Goal: Contribute content: Add original content to the website for others to see

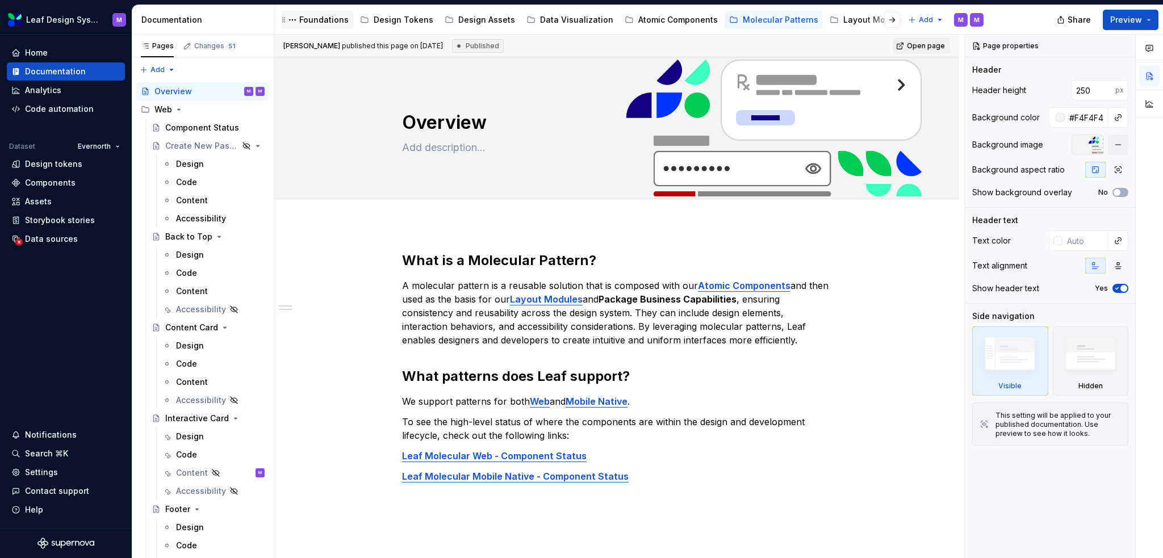
click at [315, 23] on div "Foundations" at bounding box center [323, 19] width 49 height 11
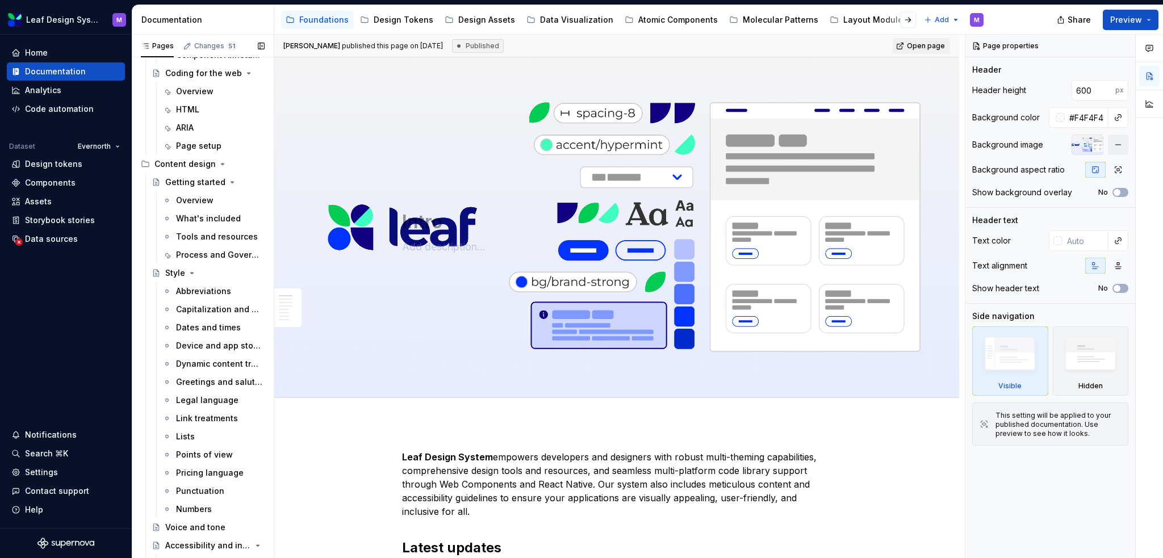
scroll to position [332, 0]
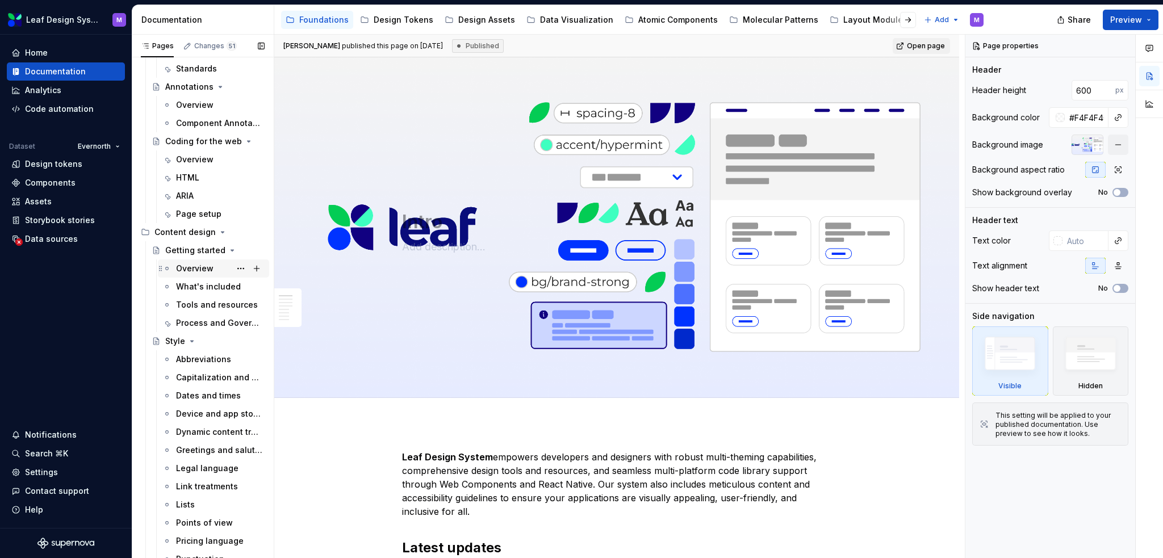
click at [199, 266] on div "Overview" at bounding box center [194, 268] width 37 height 11
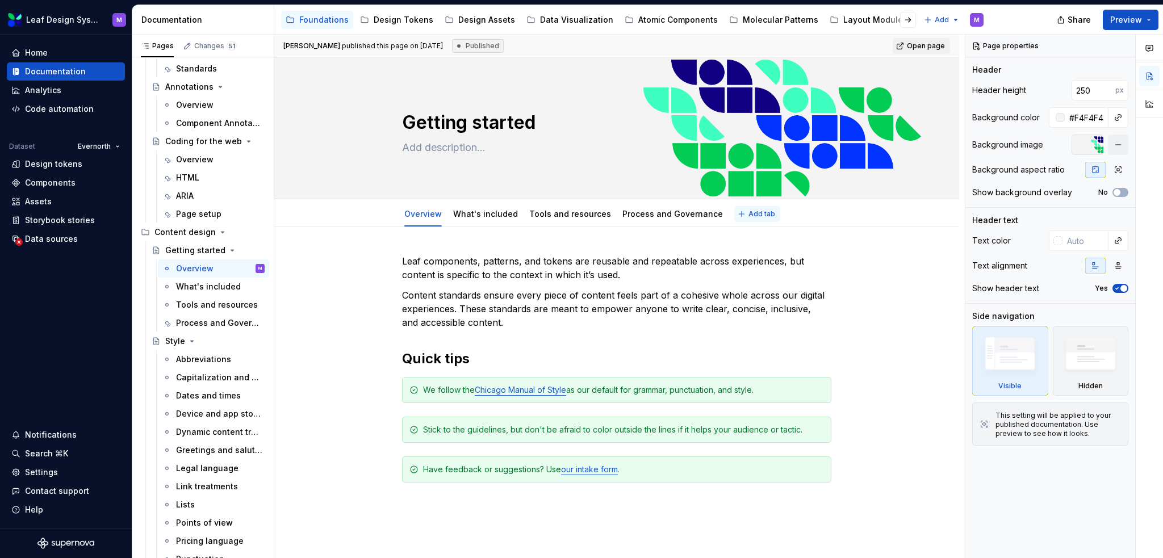
type textarea "*"
click at [750, 212] on span "Add tab" at bounding box center [762, 214] width 27 height 9
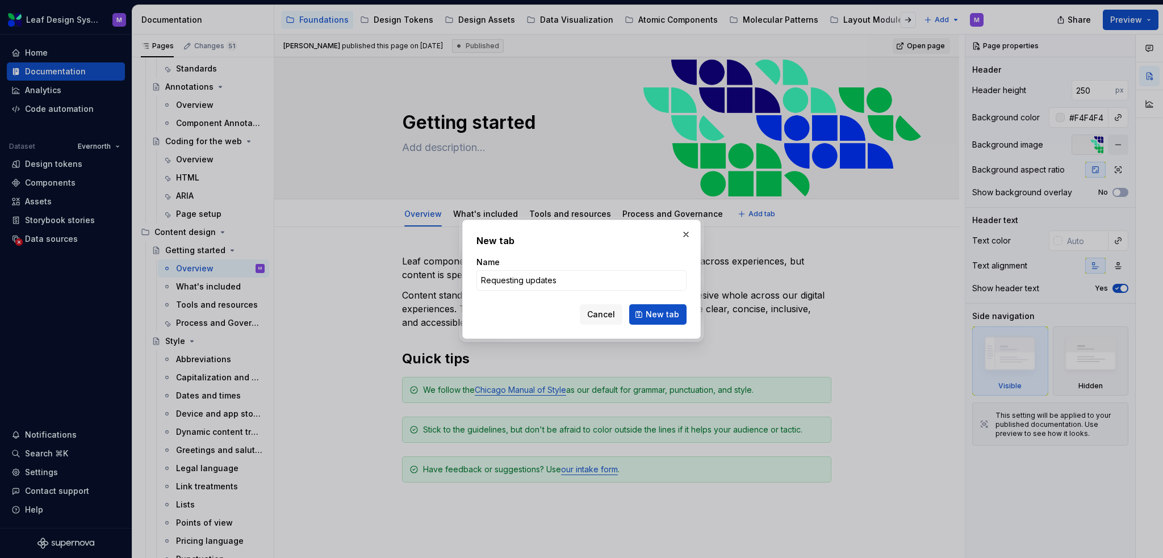
type input "Requesting updates"
click at [661, 319] on span "New tab" at bounding box center [663, 314] width 34 height 11
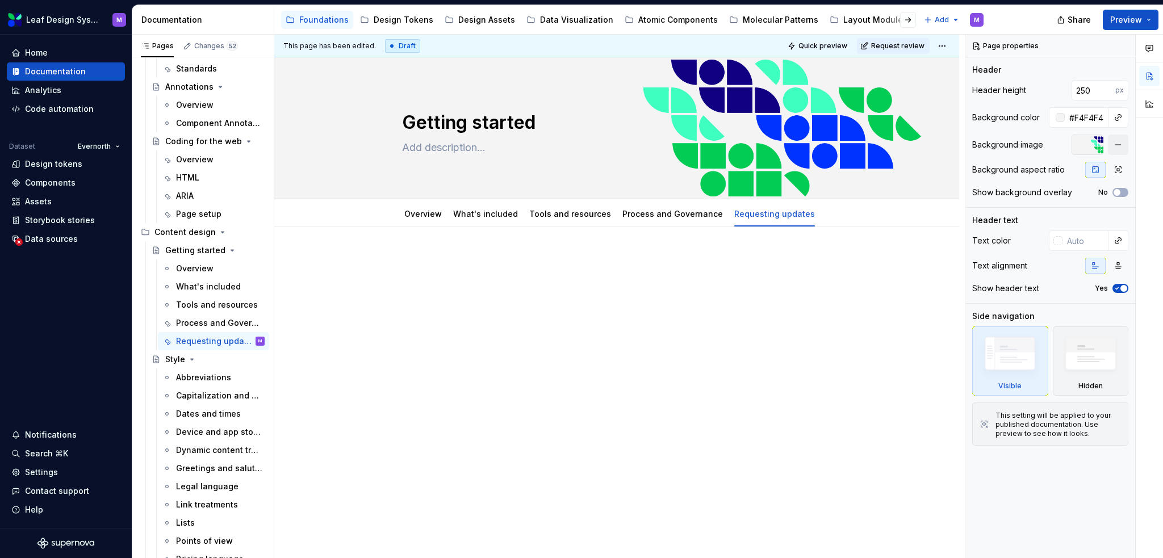
click at [513, 266] on p at bounding box center [616, 261] width 429 height 14
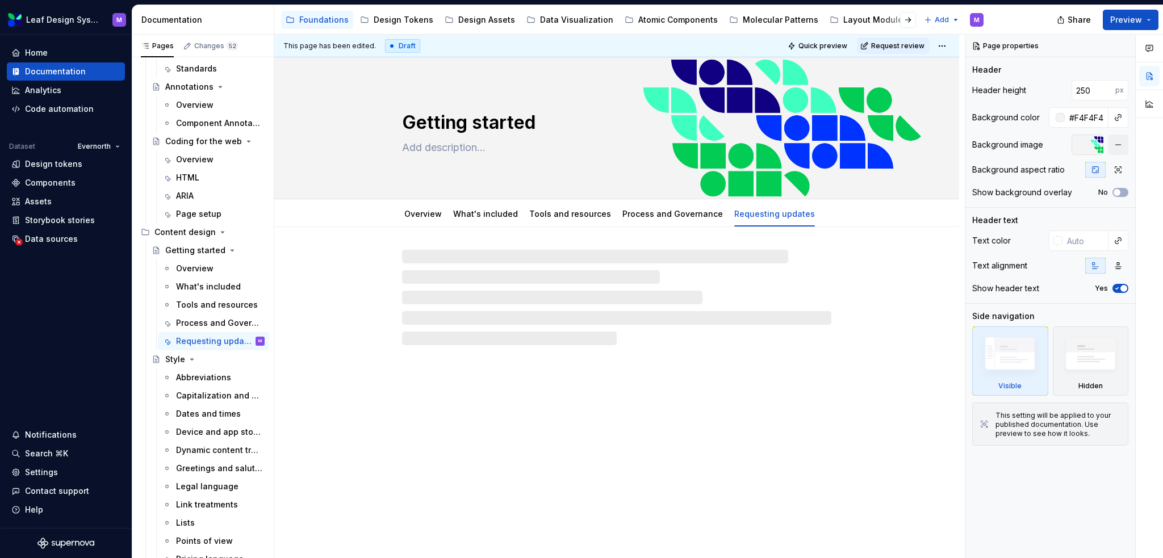
click at [518, 258] on div at bounding box center [616, 297] width 429 height 95
type textarea "*"
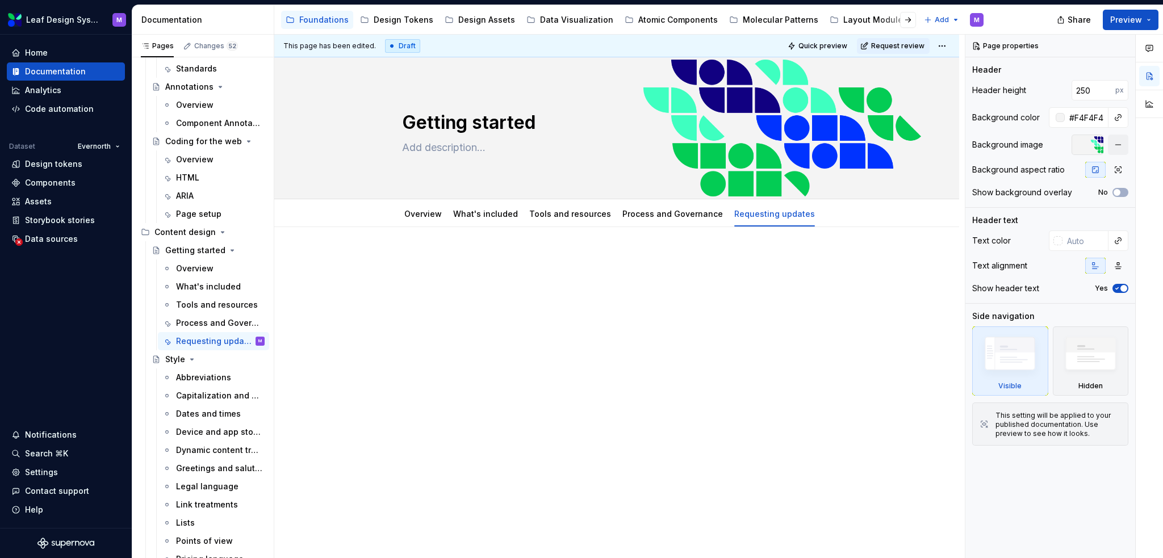
click at [532, 258] on p at bounding box center [616, 261] width 429 height 14
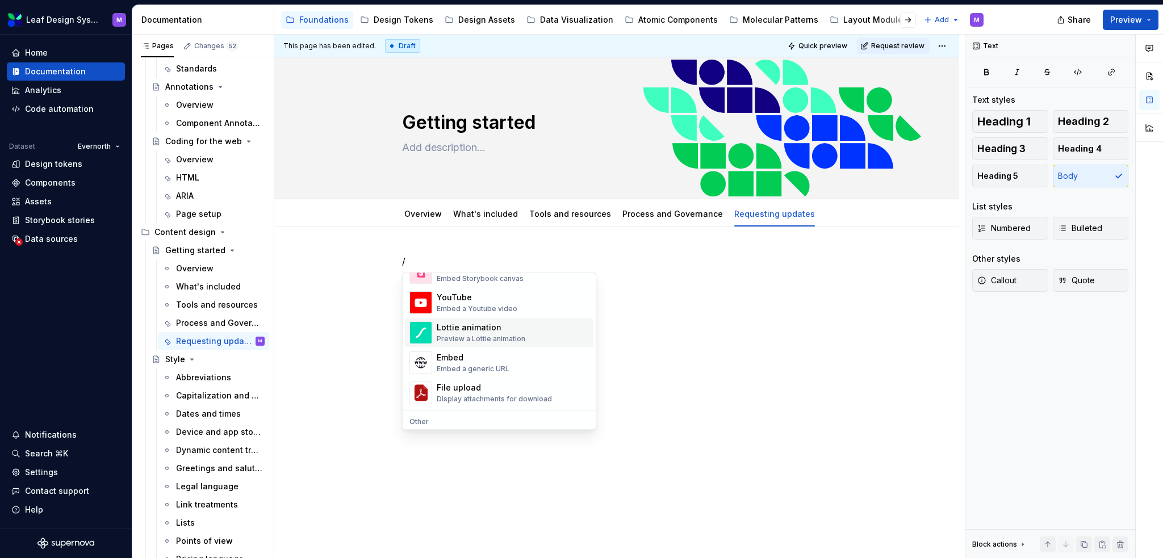
scroll to position [625, 0]
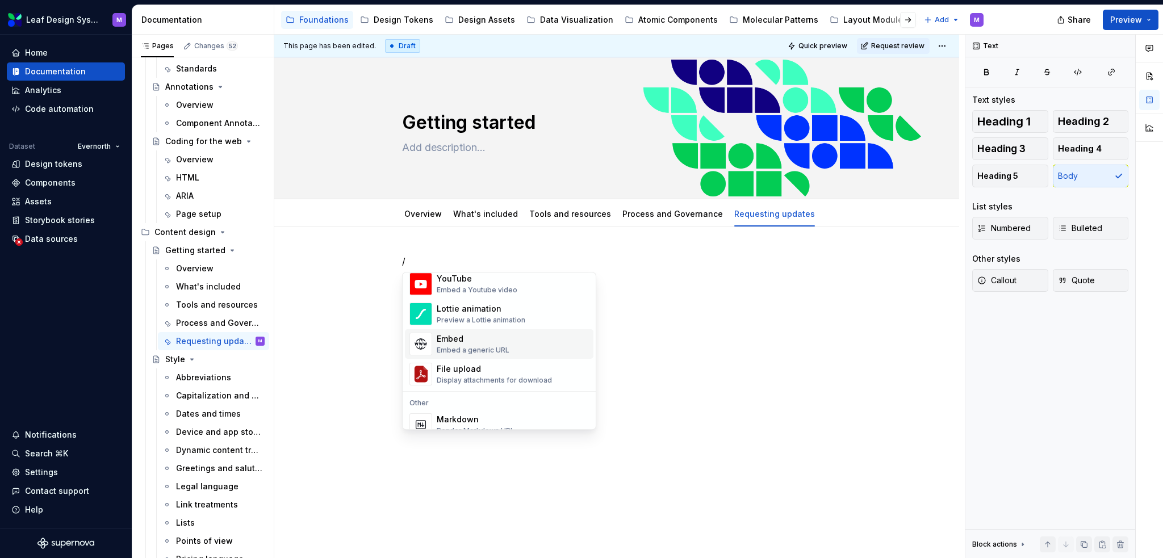
click at [540, 351] on div "Embed Embed a generic URL" at bounding box center [513, 344] width 152 height 23
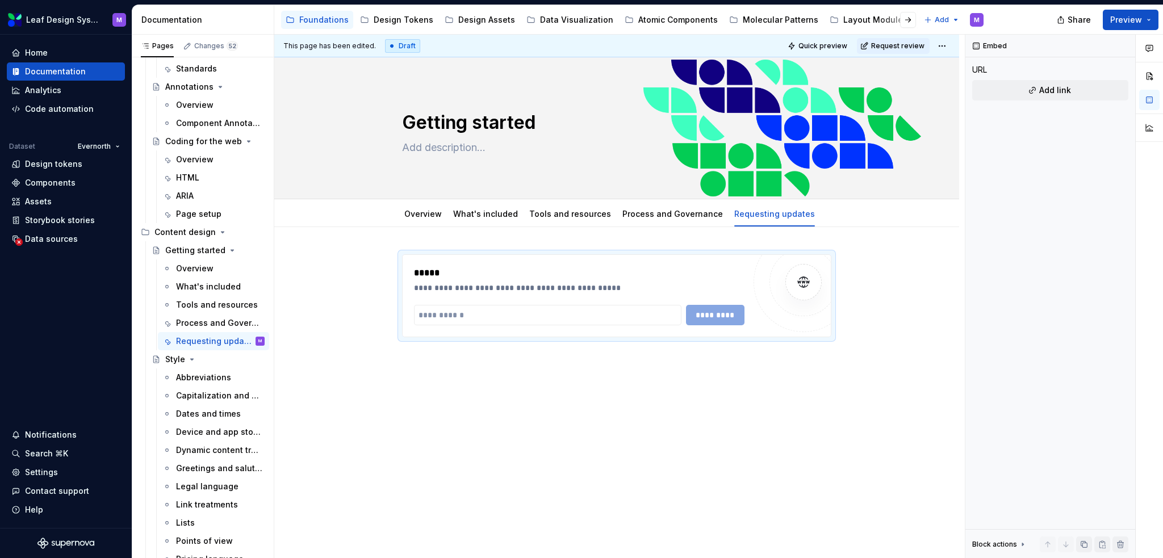
type textarea "*"
click at [551, 318] on input "text" at bounding box center [548, 315] width 268 height 20
paste input "**********"
type input "**********"
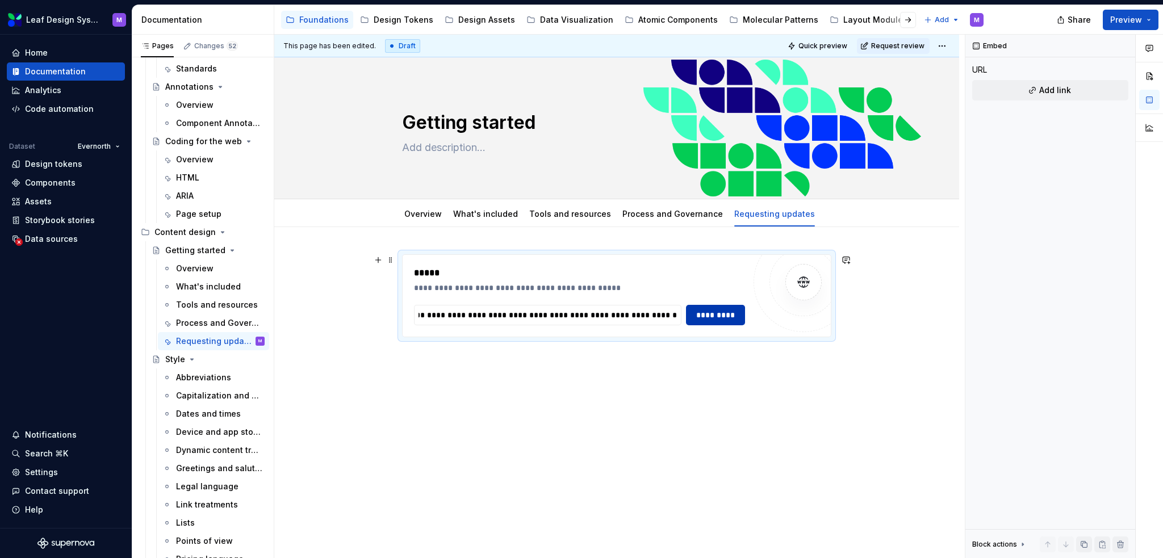
click at [730, 315] on span "*********" at bounding box center [716, 315] width 44 height 11
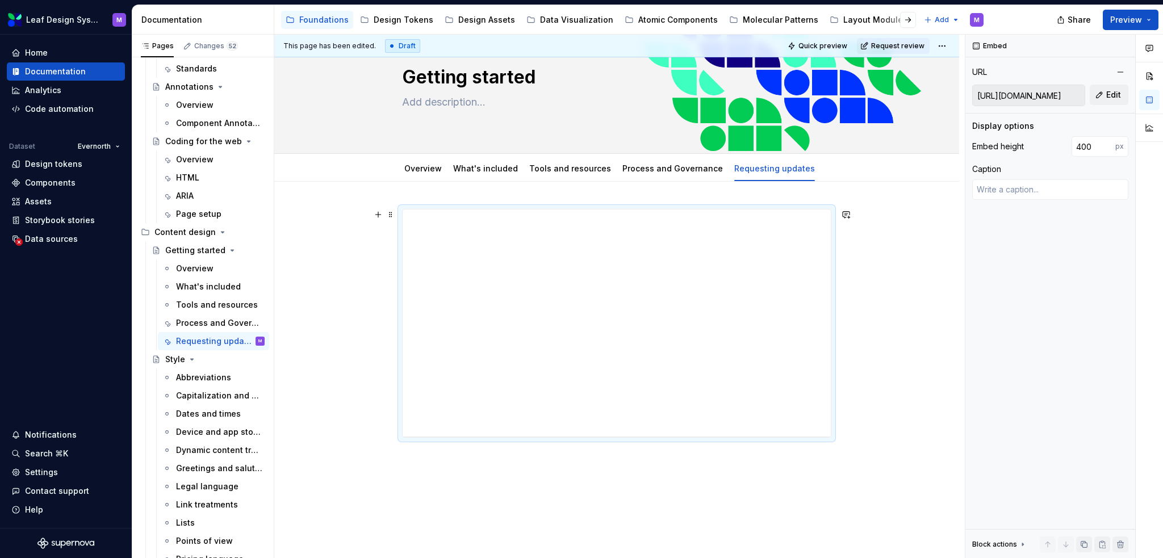
scroll to position [105, 0]
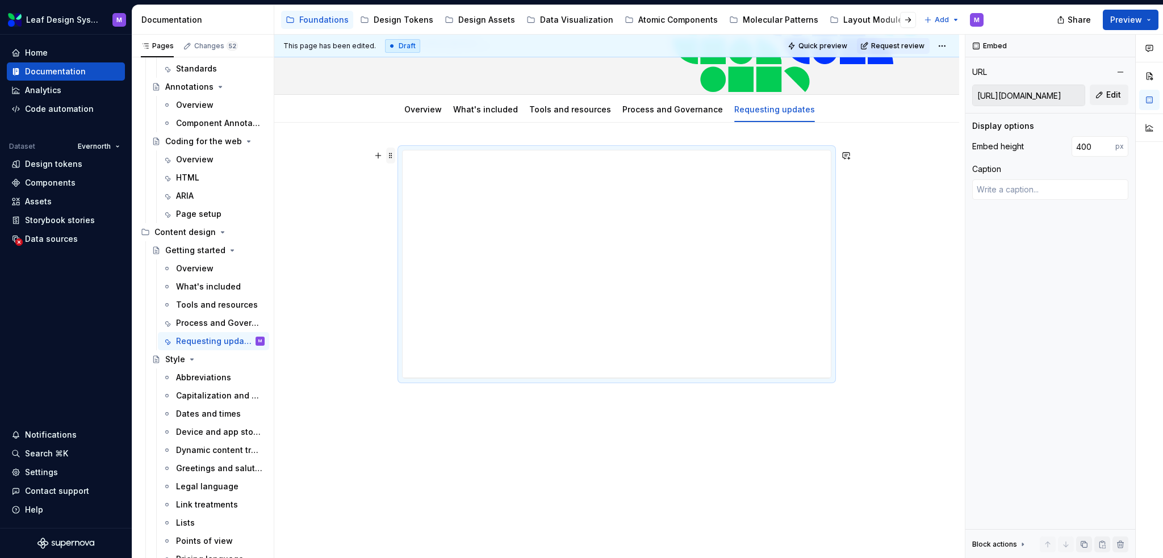
click at [391, 154] on span at bounding box center [390, 156] width 9 height 16
click at [380, 154] on button "button" at bounding box center [378, 156] width 16 height 16
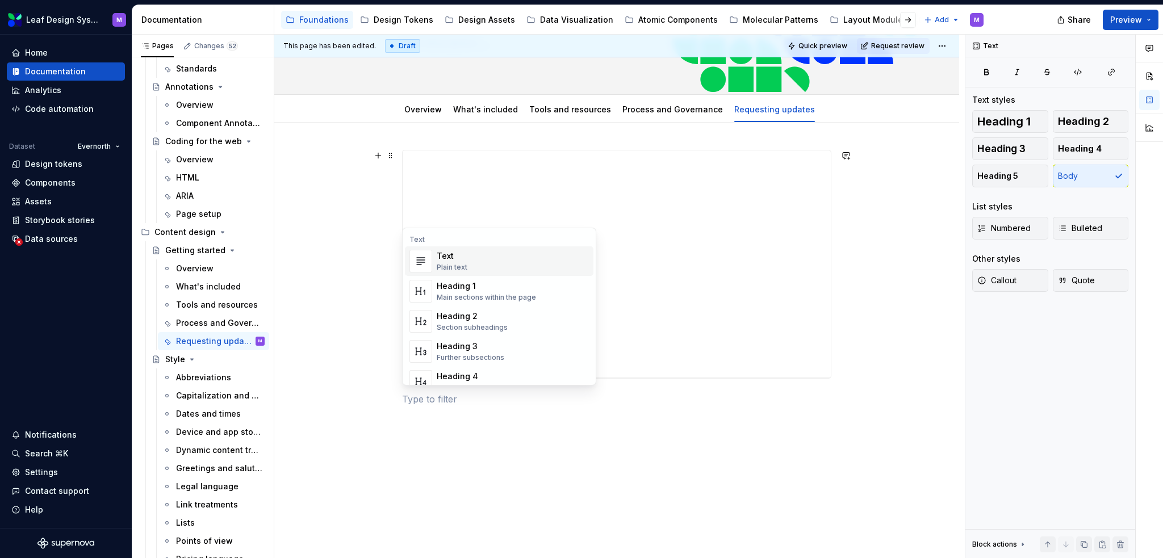
click at [438, 126] on div "**********" at bounding box center [616, 355] width 685 height 465
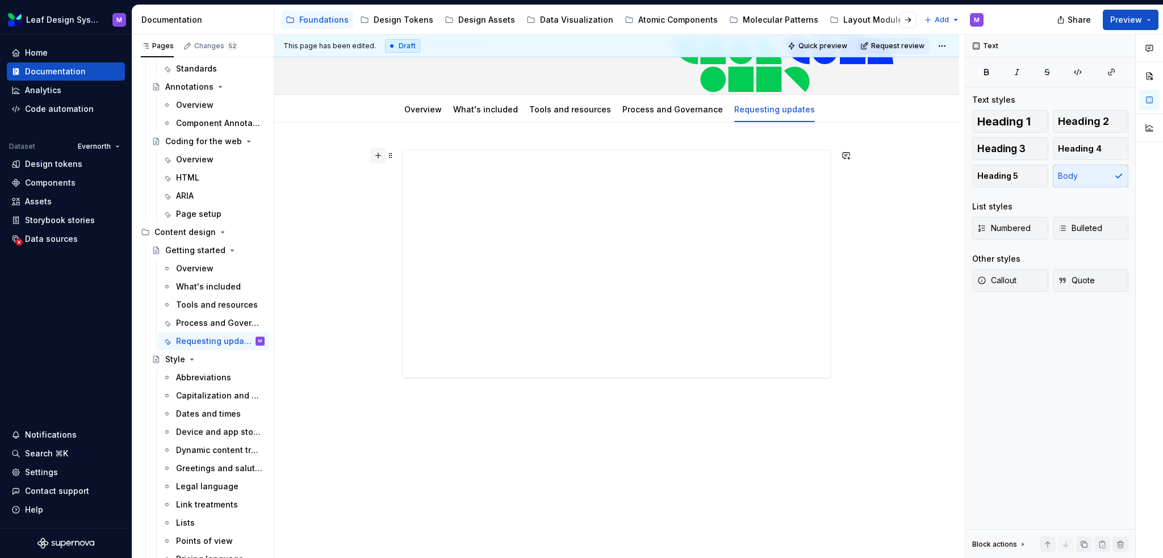
click at [378, 157] on button "button" at bounding box center [378, 156] width 16 height 16
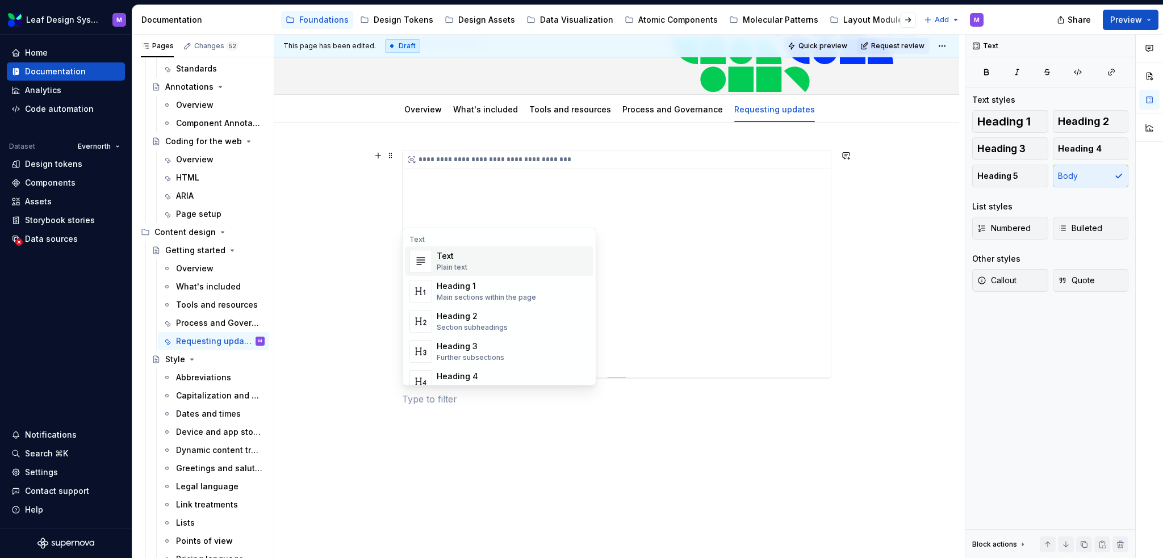
click at [450, 265] on div "Plain text" at bounding box center [452, 267] width 31 height 9
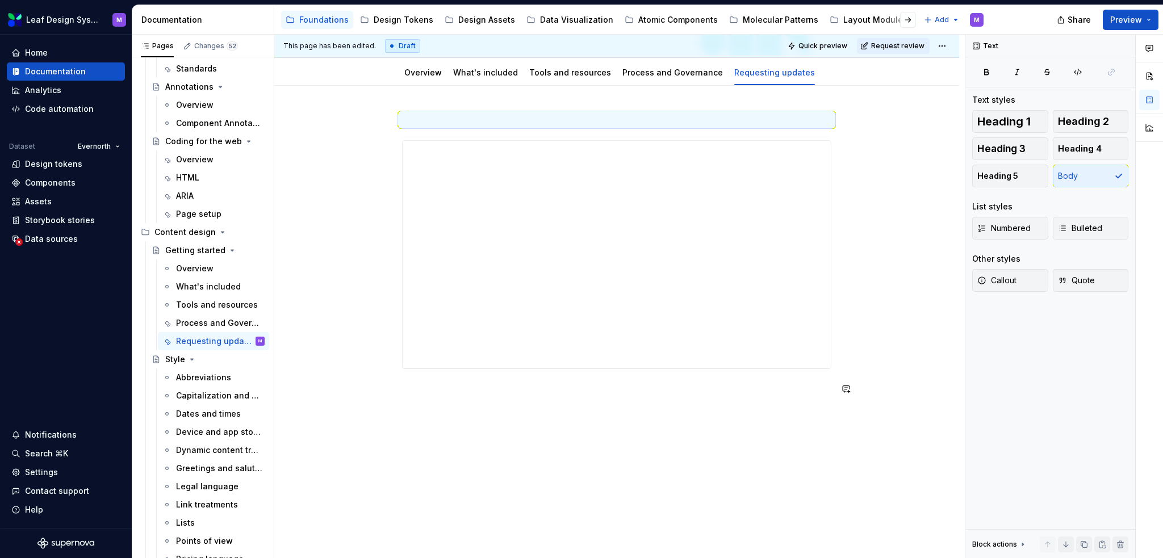
scroll to position [159, 0]
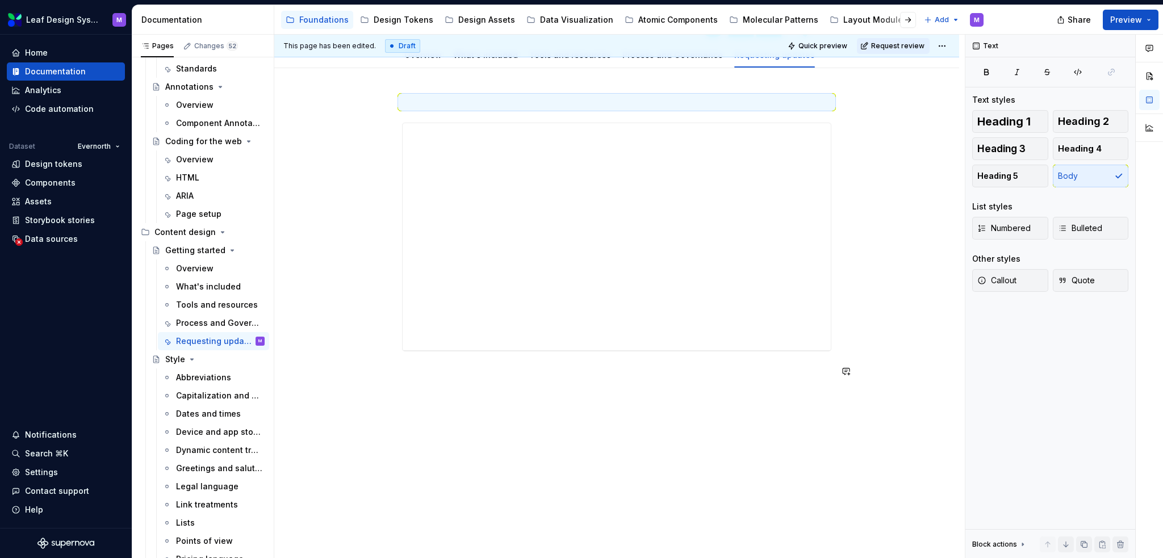
click at [604, 356] on div "**********" at bounding box center [616, 236] width 429 height 283
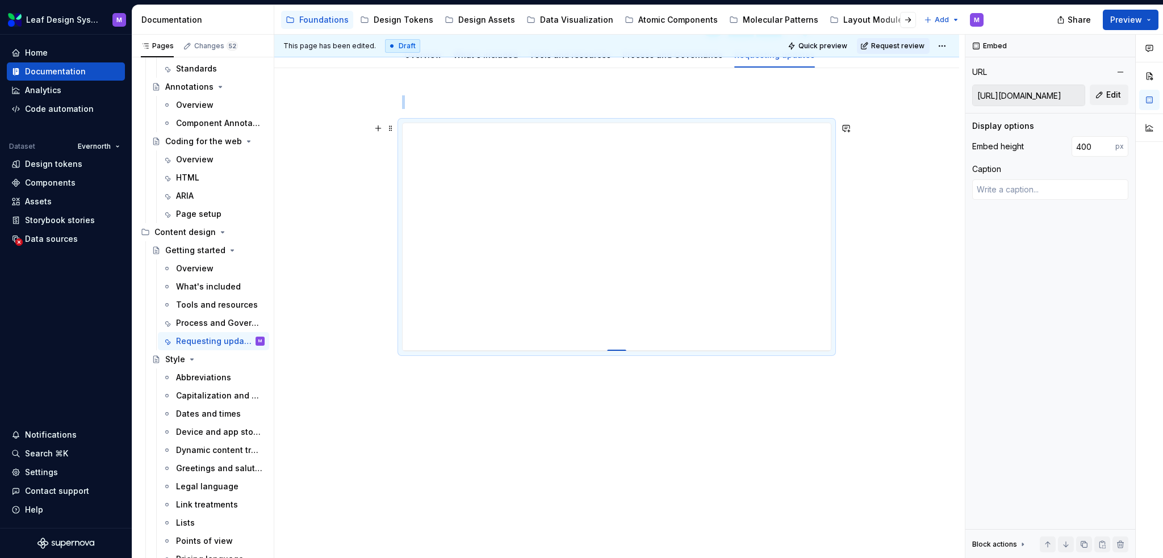
click at [615, 350] on div at bounding box center [616, 351] width 19 height 2
click at [616, 348] on div at bounding box center [617, 349] width 80 height 2
drag, startPoint x: 616, startPoint y: 348, endPoint x: 616, endPoint y: 356, distance: 8.0
click at [616, 356] on div "**********" at bounding box center [616, 236] width 429 height 283
click at [616, 350] on div at bounding box center [616, 351] width 19 height 2
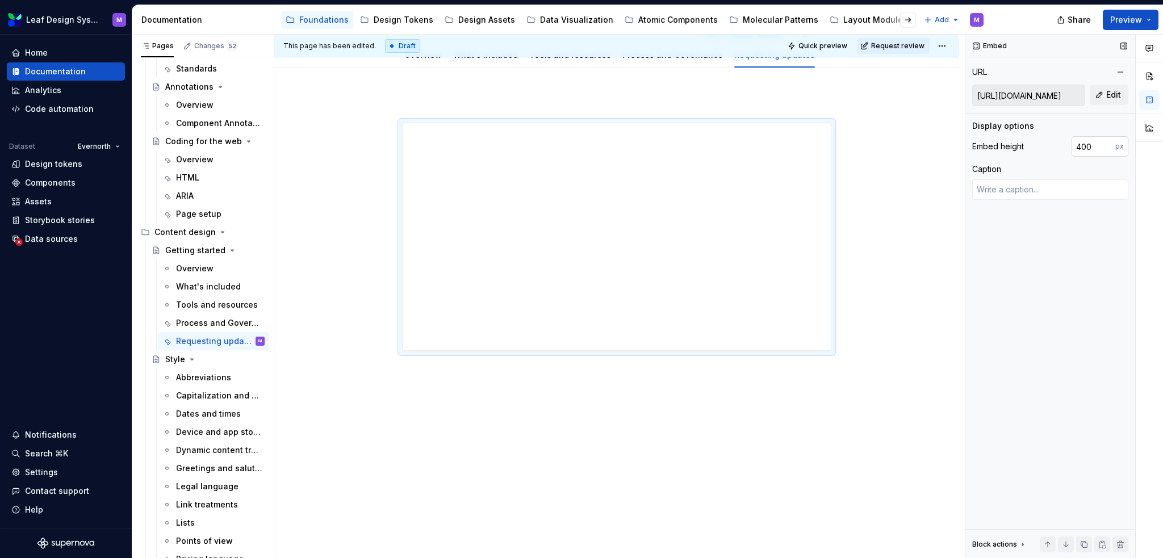
type textarea "*"
click at [1095, 144] on input "400" at bounding box center [1094, 146] width 44 height 20
drag, startPoint x: 1095, startPoint y: 144, endPoint x: 1043, endPoint y: 143, distance: 52.3
click at [1043, 143] on div "Embed height 400 px" at bounding box center [1050, 146] width 156 height 20
type input "1200"
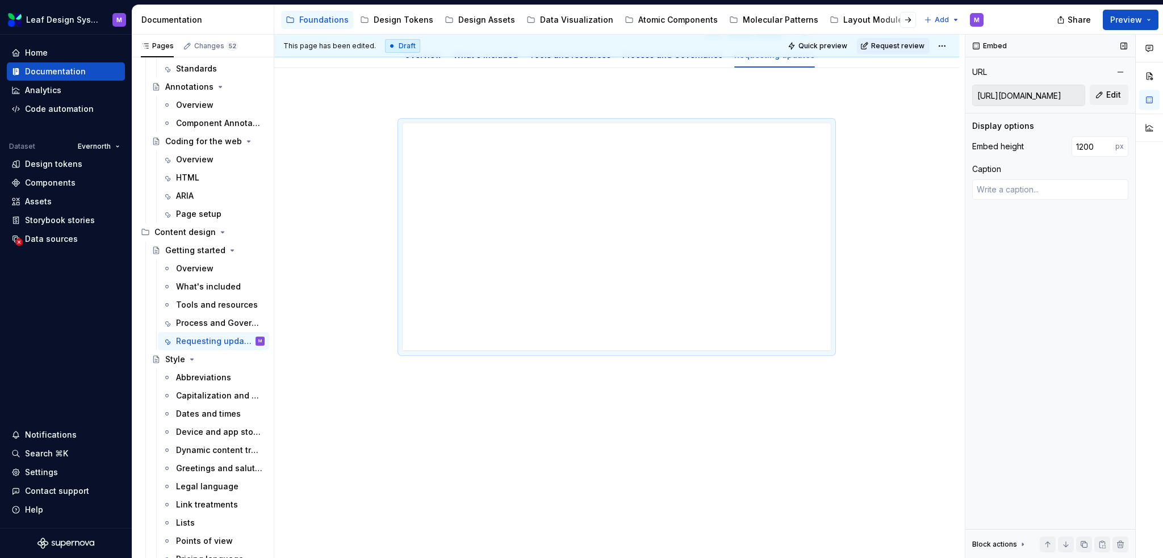
type textarea "*"
drag, startPoint x: 1101, startPoint y: 140, endPoint x: 1035, endPoint y: 135, distance: 66.0
click at [1035, 135] on div "Display options Embed height 1200 px Caption" at bounding box center [1050, 164] width 156 height 89
type input "1800"
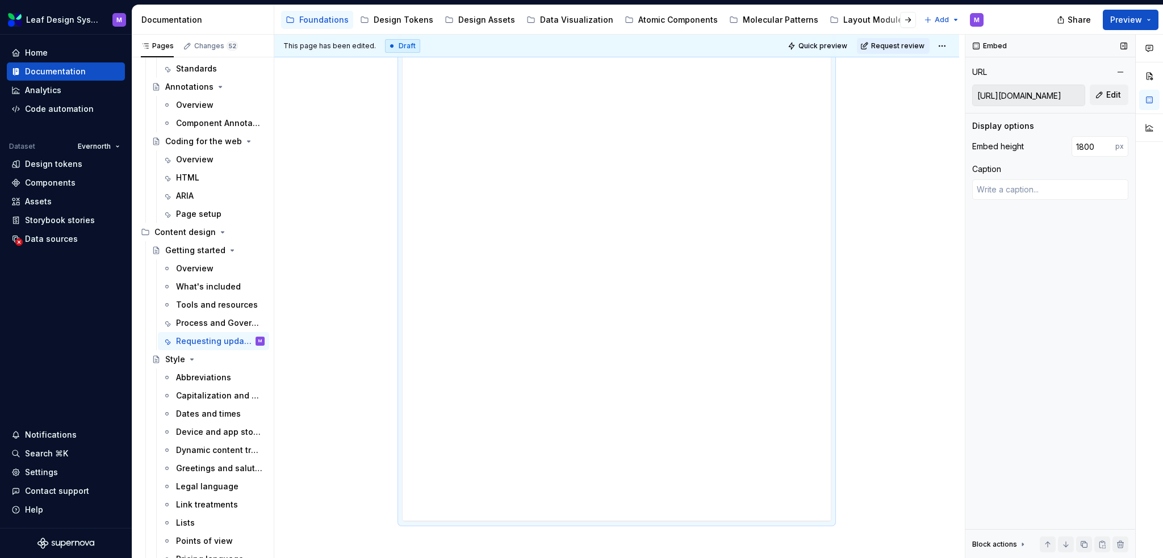
type textarea "*"
click at [1091, 150] on input "1800" at bounding box center [1094, 146] width 44 height 20
drag, startPoint x: 1092, startPoint y: 143, endPoint x: 1079, endPoint y: 141, distance: 13.2
click at [1079, 141] on input "1800" at bounding box center [1094, 146] width 44 height 20
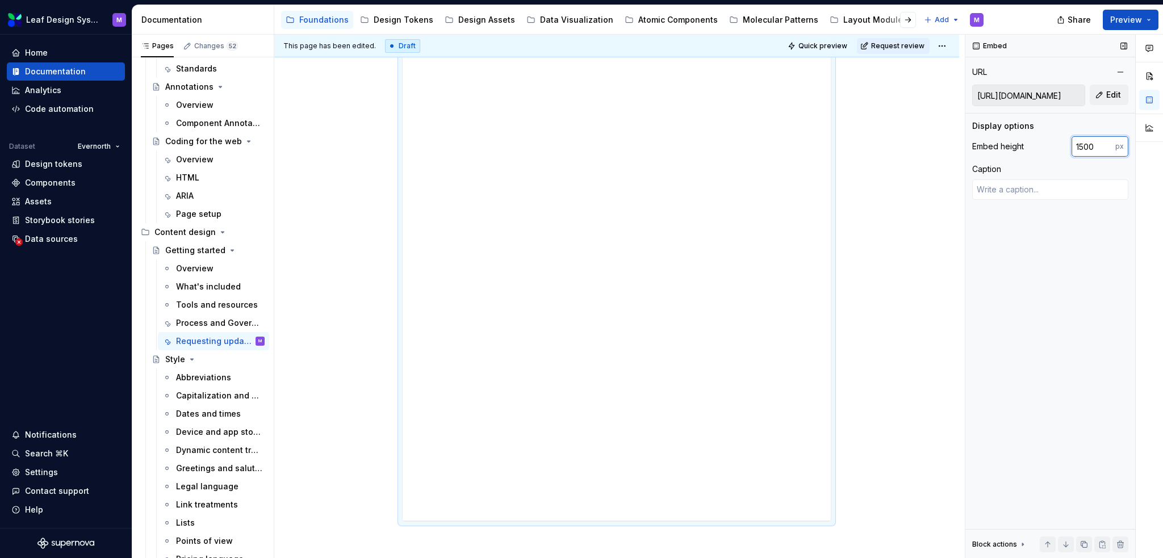
type input "1500"
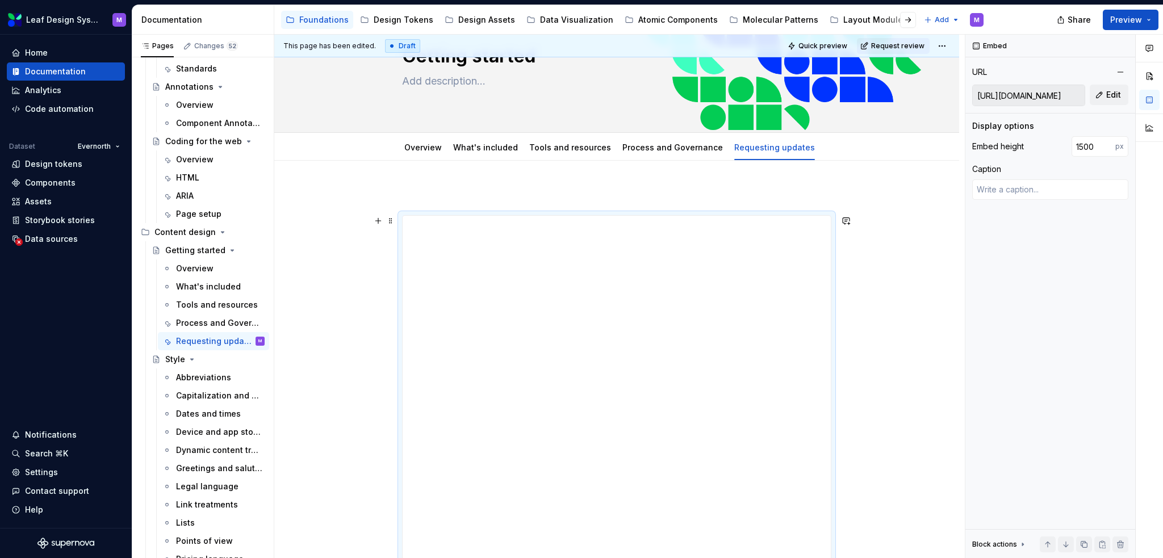
scroll to position [0, 0]
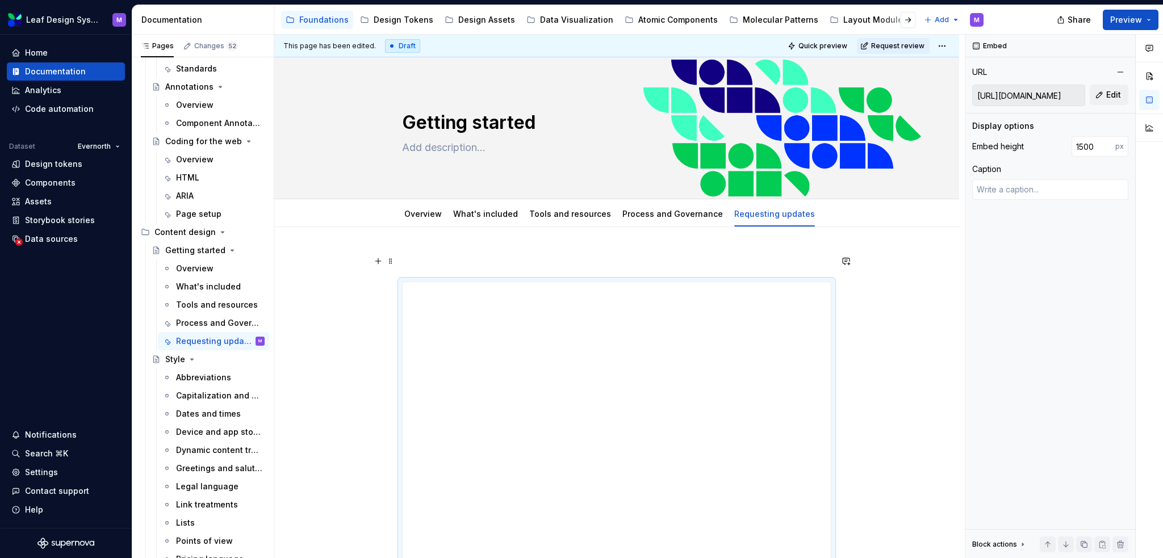
click at [509, 265] on p at bounding box center [616, 261] width 429 height 14
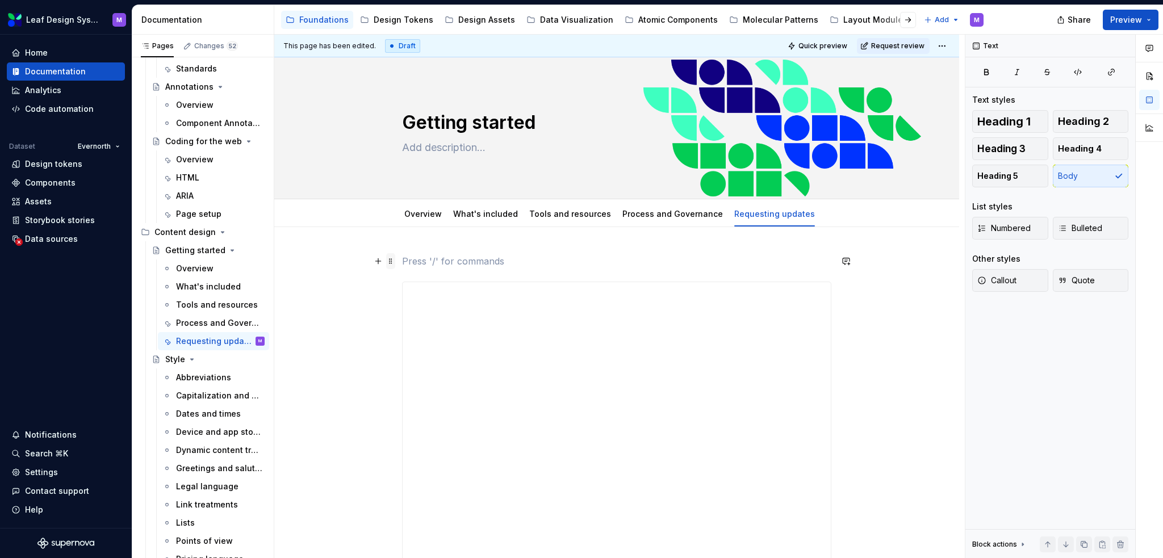
click at [389, 261] on span at bounding box center [390, 261] width 9 height 16
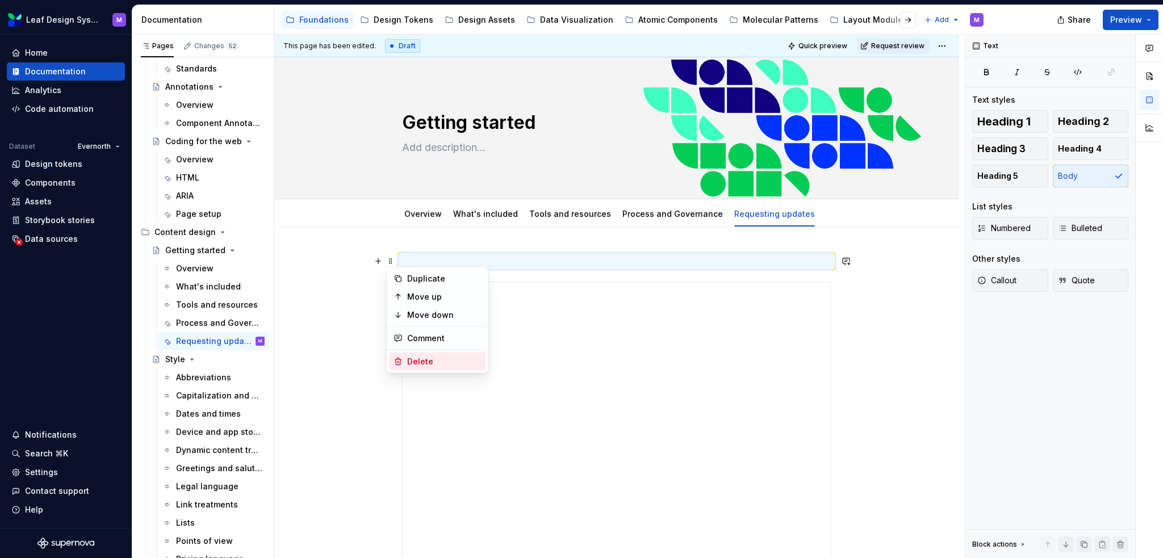
click at [416, 361] on div "Delete" at bounding box center [444, 361] width 74 height 11
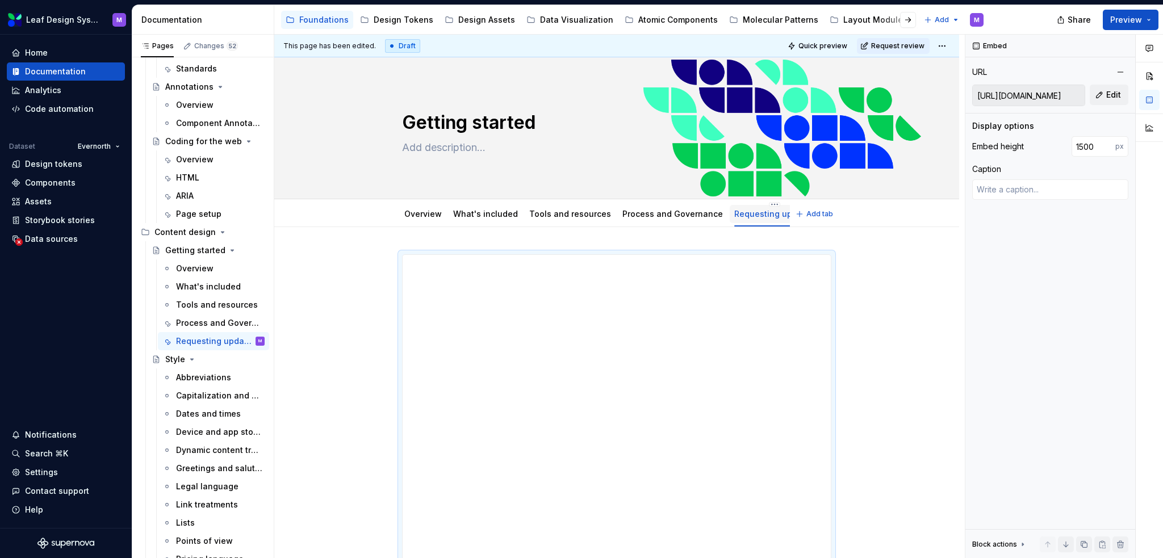
click at [777, 212] on link "Requesting updates" at bounding box center [774, 214] width 81 height 10
click at [754, 203] on html "Leaf Design System M Home Documentation Analytics Code automation Dataset Evern…" at bounding box center [581, 279] width 1163 height 558
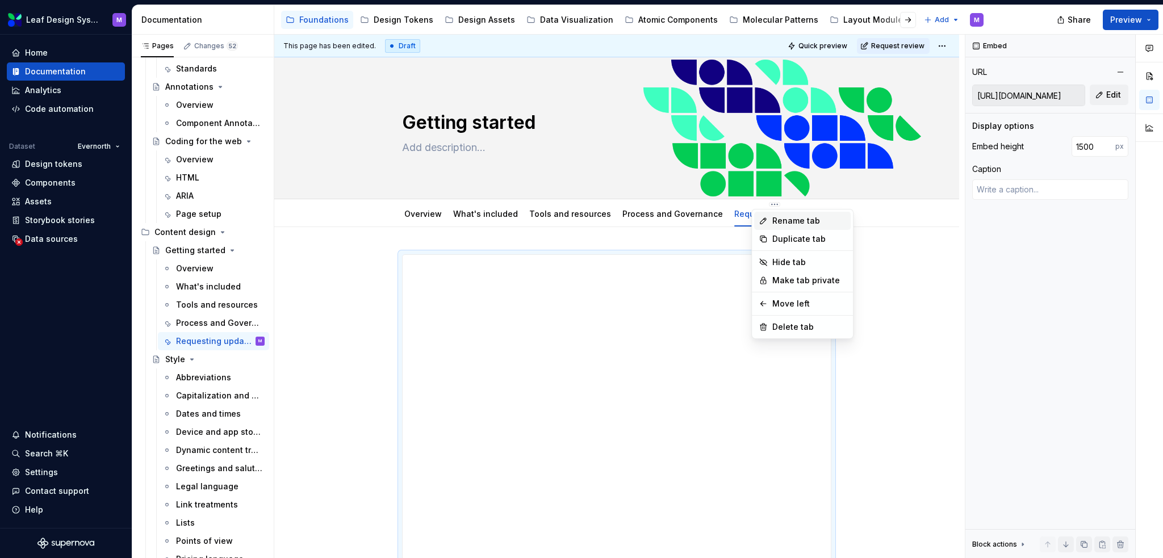
type textarea "*"
click at [768, 227] on div "Rename tab" at bounding box center [802, 221] width 97 height 18
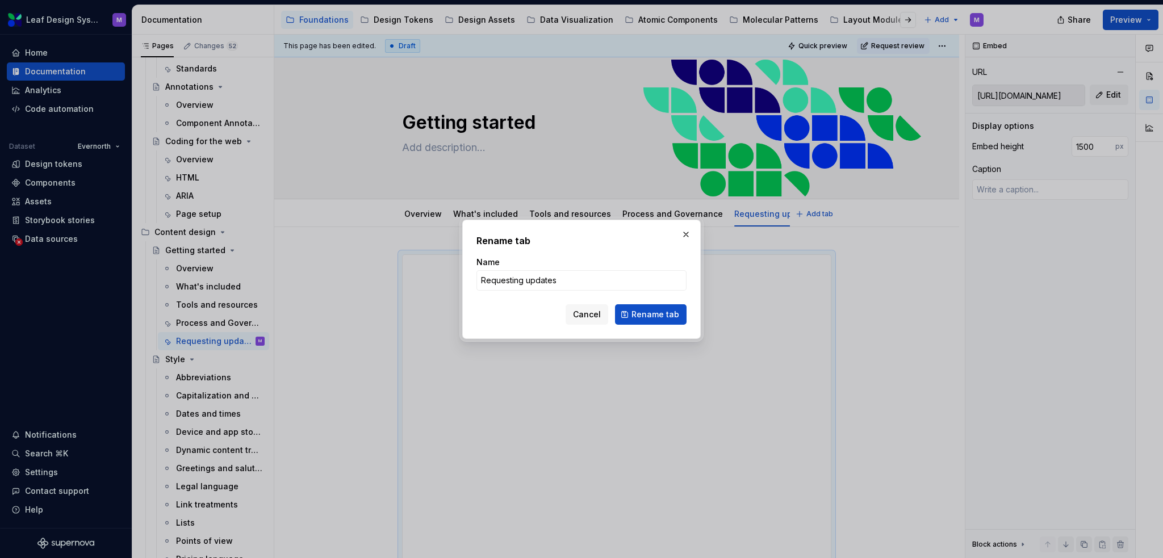
click at [599, 294] on form "Name Requesting updates Cancel Rename tab" at bounding box center [582, 291] width 210 height 68
click at [602, 281] on input "Requesting updates" at bounding box center [582, 280] width 210 height 20
type input "Requesting updates"
click at [629, 308] on button "Rename tab" at bounding box center [651, 314] width 72 height 20
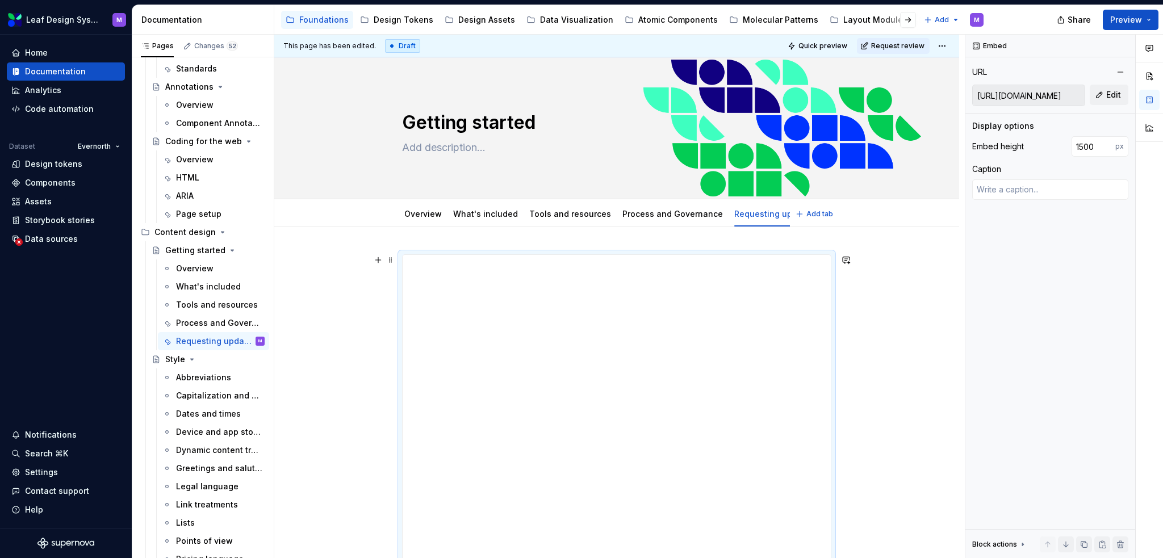
click at [892, 43] on span "Request review" at bounding box center [897, 45] width 53 height 9
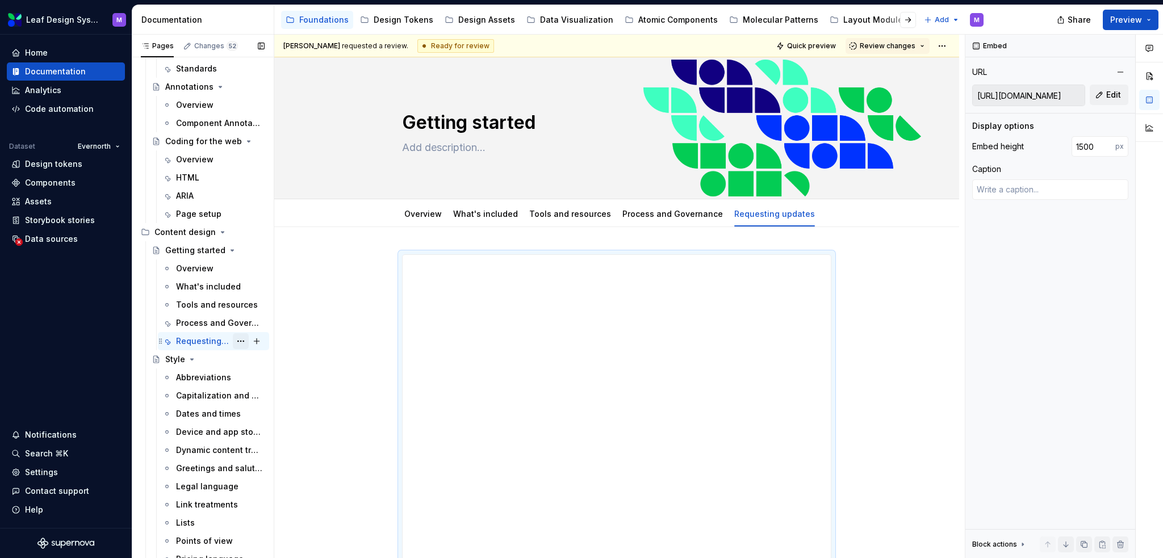
click at [236, 341] on button "Page tree" at bounding box center [241, 341] width 16 height 16
click at [298, 304] on html "Leaf Design System M Home Documentation Analytics Code automation Dataset Evern…" at bounding box center [581, 279] width 1163 height 558
click at [233, 337] on button "Page tree" at bounding box center [241, 341] width 16 height 16
click at [296, 281] on html "Leaf Design System M Home Documentation Analytics Code automation Dataset Evern…" at bounding box center [581, 279] width 1163 height 558
click at [1050, 94] on input "https://www.wrike.com/form/eyJhY2NvdW50SWQiOjM4ODEwNzgsInRhc2tGb3JtSWQiOjI0Njcw…" at bounding box center [1029, 95] width 112 height 20
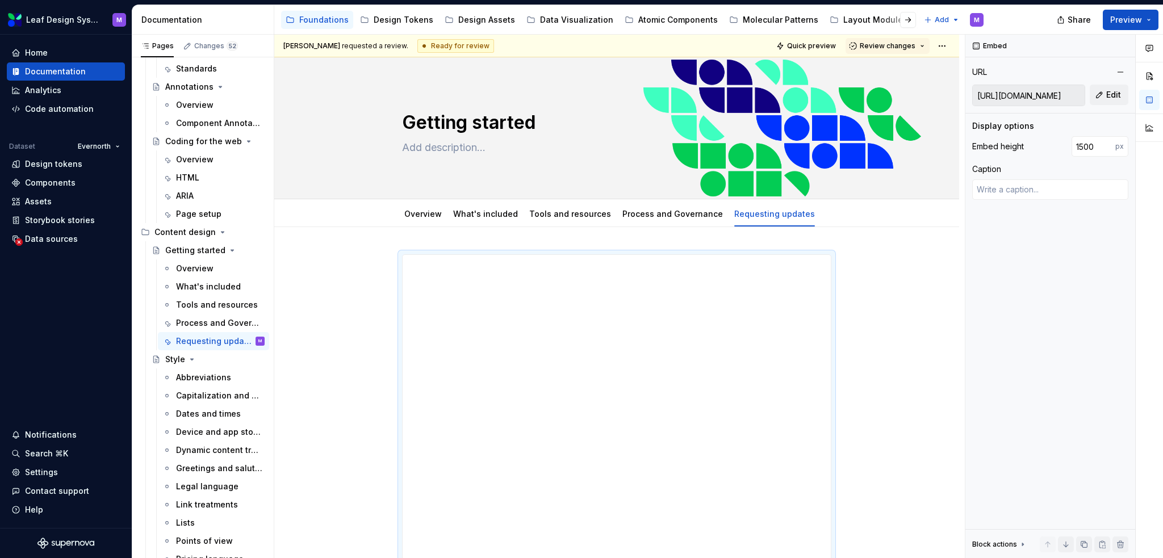
scroll to position [0, 839]
drag, startPoint x: 978, startPoint y: 96, endPoint x: 1198, endPoint y: 93, distance: 221.0
click at [1163, 93] on html "Leaf Design System M Home Documentation Analytics Code automation Dataset Evern…" at bounding box center [581, 279] width 1163 height 558
click at [922, 46] on button "Review changes" at bounding box center [888, 46] width 84 height 16
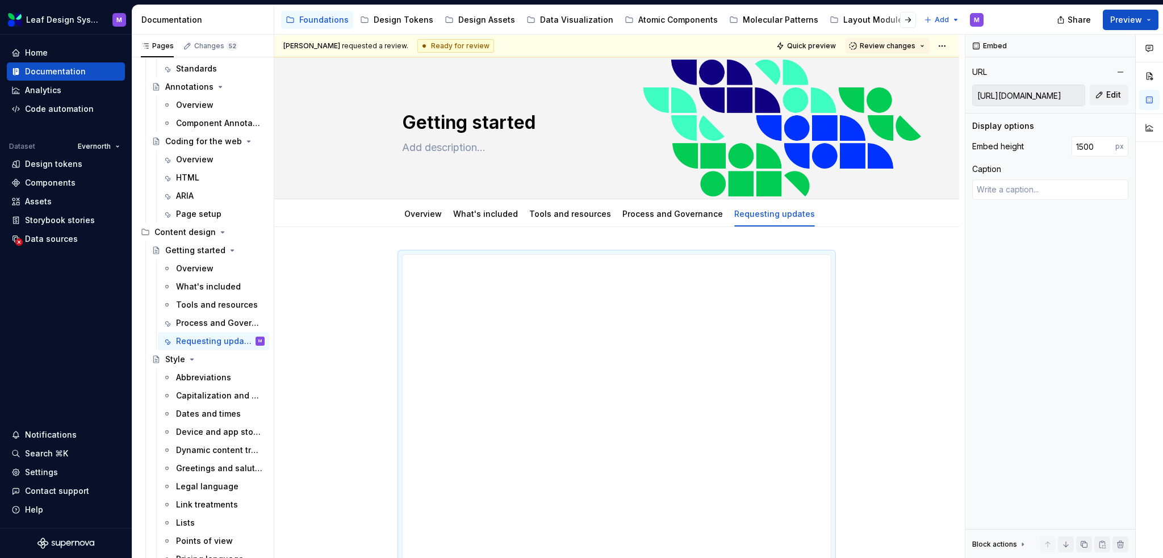
click at [952, 48] on div "Mike requested a review. Ready for review Quick preview Review changes" at bounding box center [616, 46] width 685 height 23
click at [948, 47] on html "Leaf Design System M Home Documentation Analytics Code automation Dataset Evern…" at bounding box center [581, 279] width 1163 height 558
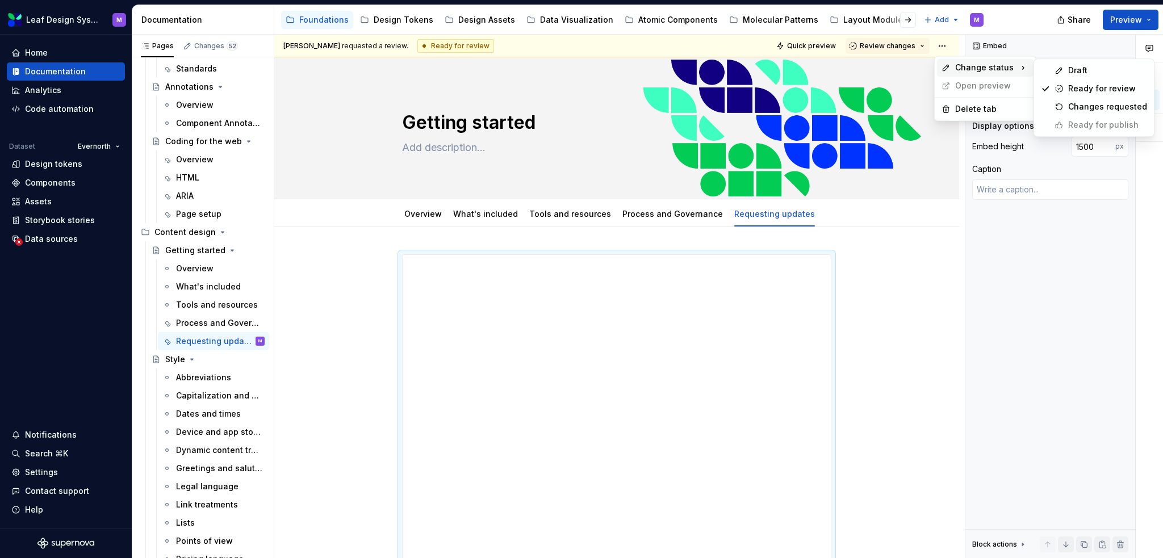
click at [1046, 245] on div "Comments Open comments No comments yet Select ‘Comment’ from the block context …" at bounding box center [1065, 297] width 198 height 524
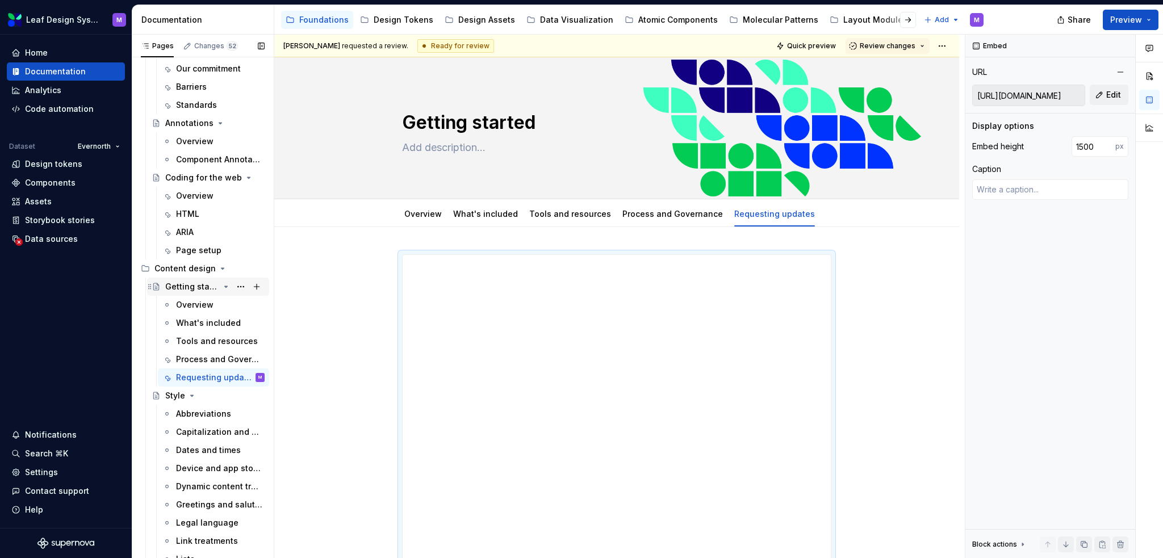
scroll to position [275, 0]
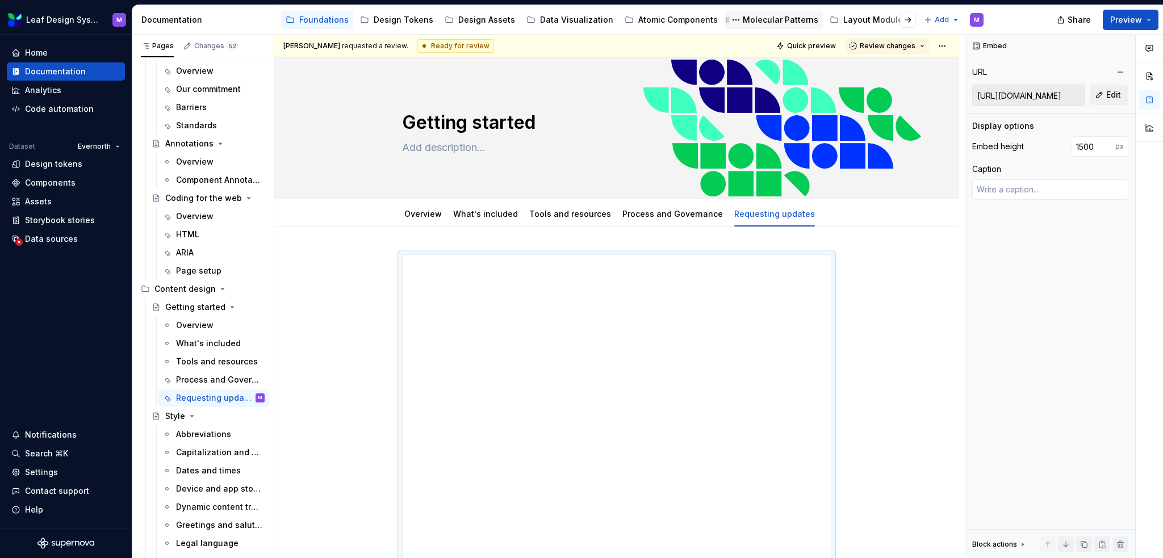
click at [770, 22] on div "Molecular Patterns" at bounding box center [781, 19] width 76 height 11
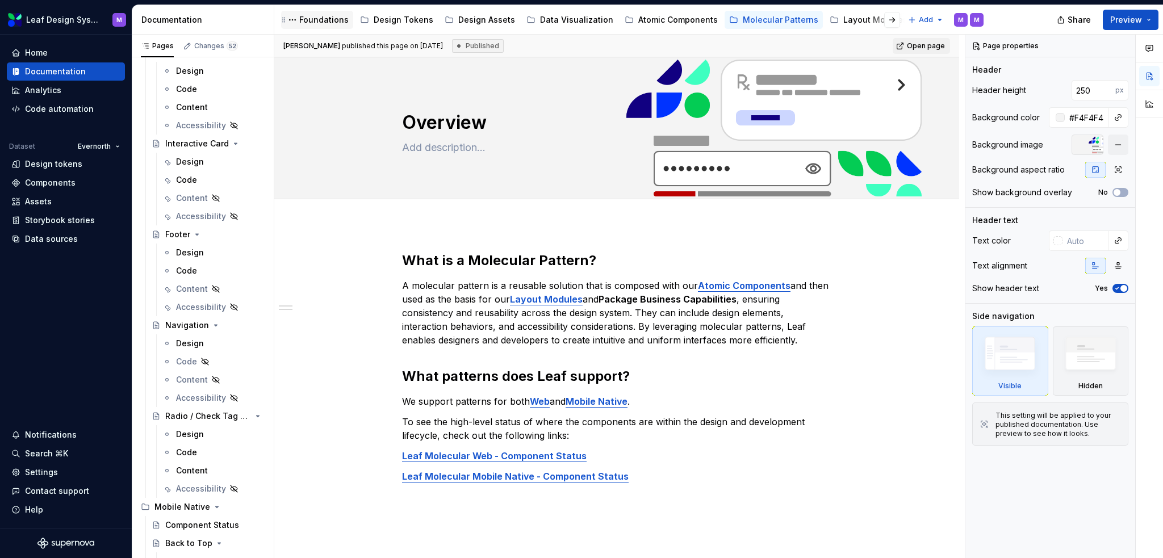
click at [340, 20] on div "Foundations" at bounding box center [323, 19] width 49 height 11
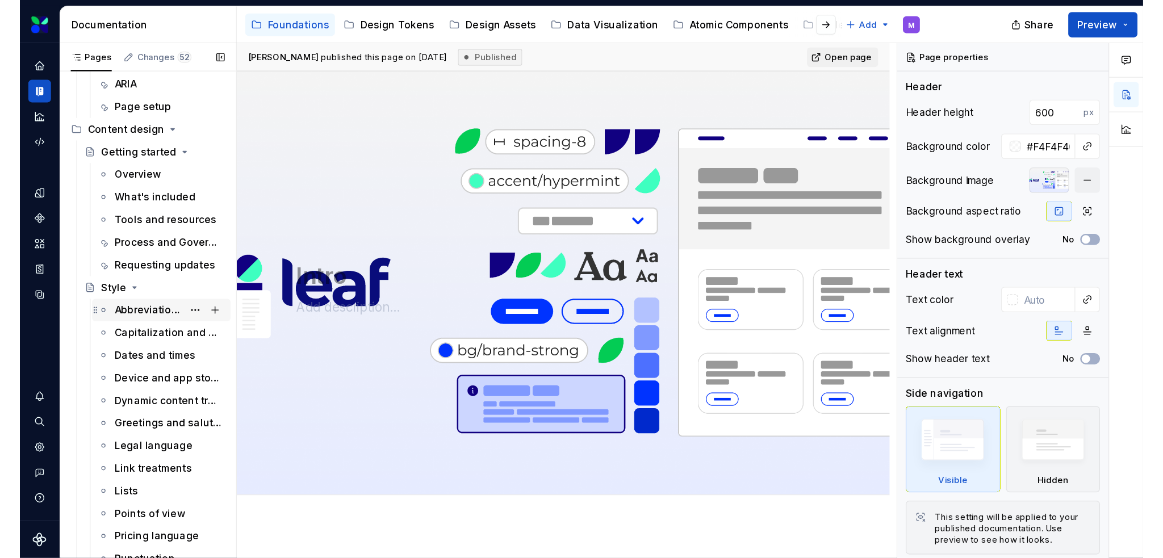
scroll to position [346, 0]
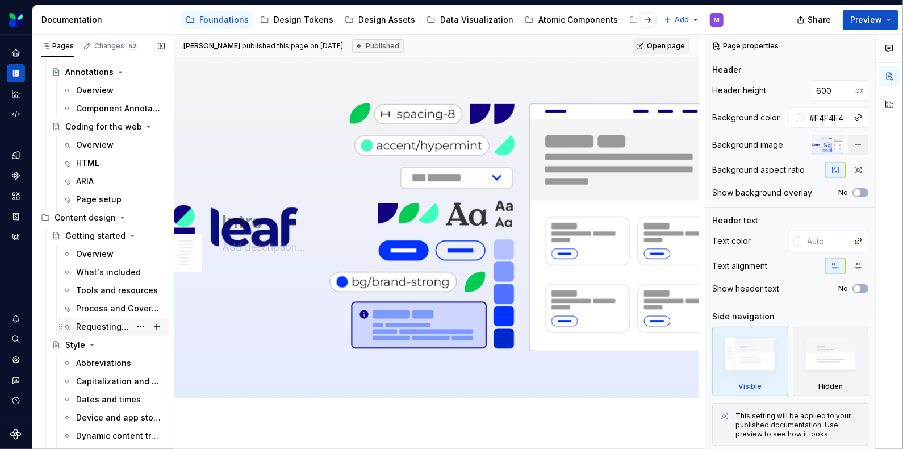
click at [105, 328] on div "Requesting updates" at bounding box center [103, 326] width 55 height 11
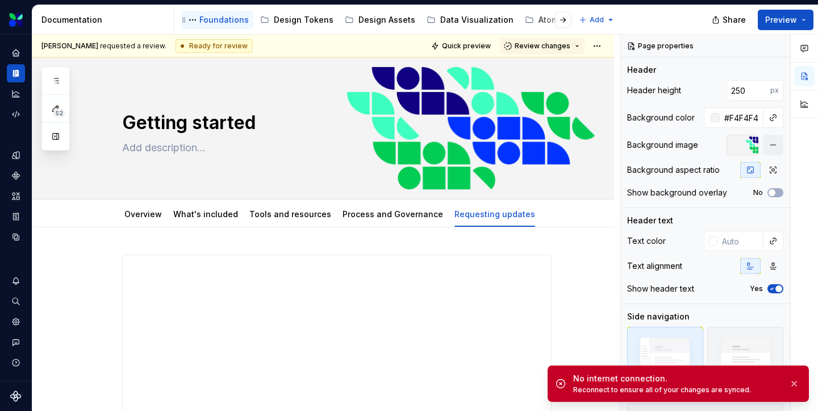
type textarea "*"
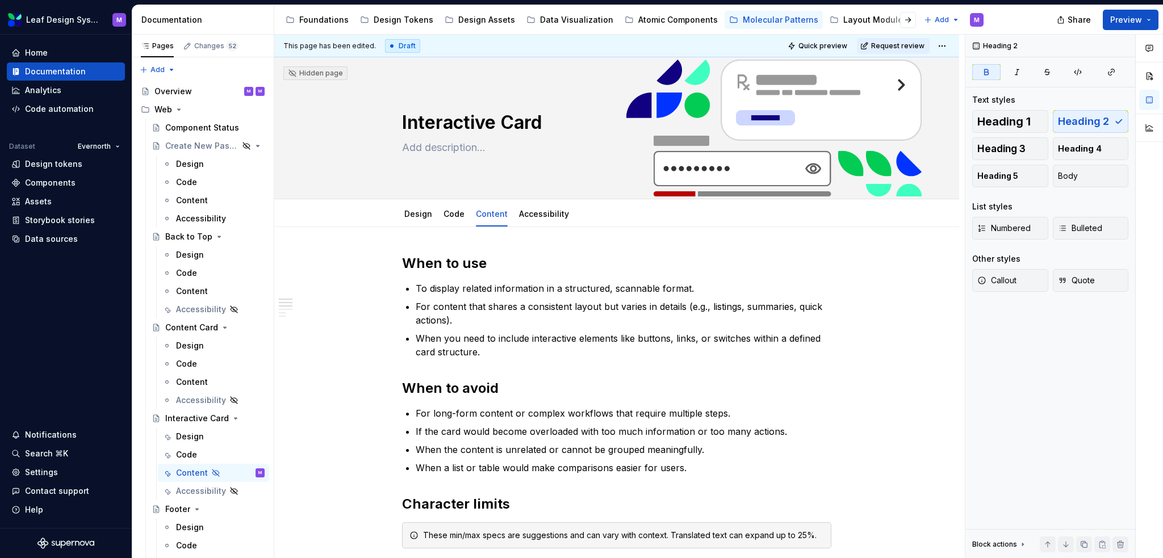
type textarea "*"
